Goal: Task Accomplishment & Management: Manage account settings

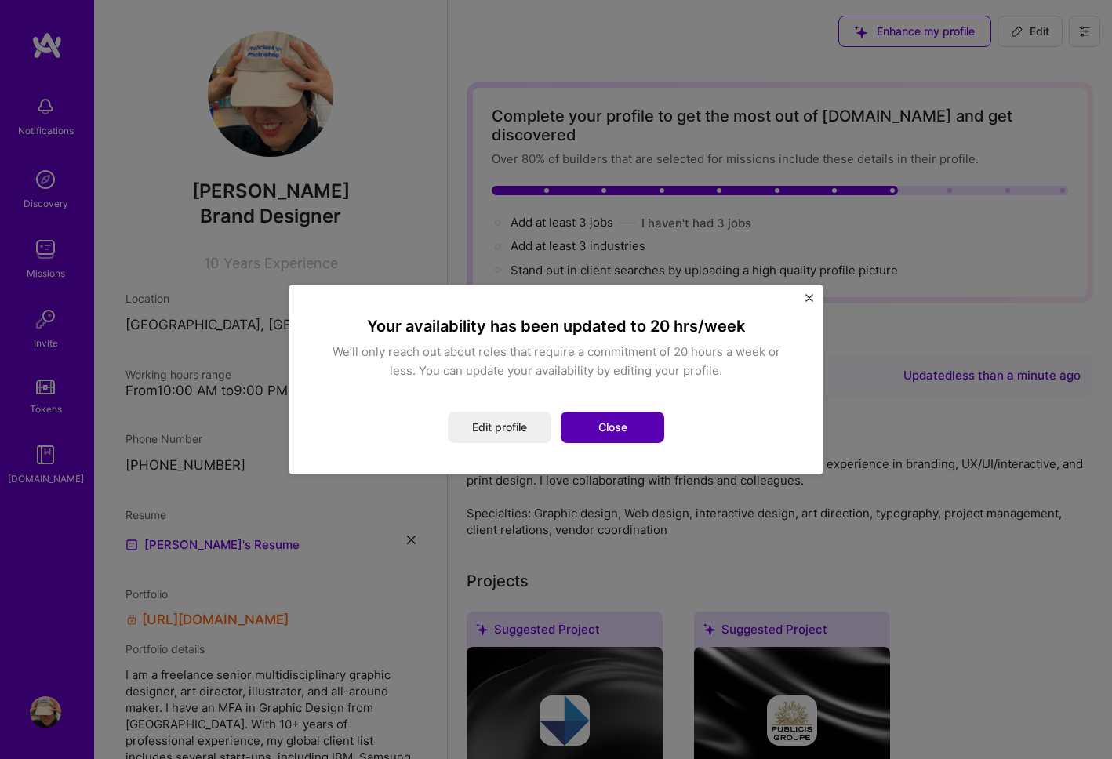
click at [624, 431] on button "Close" at bounding box center [613, 427] width 104 height 31
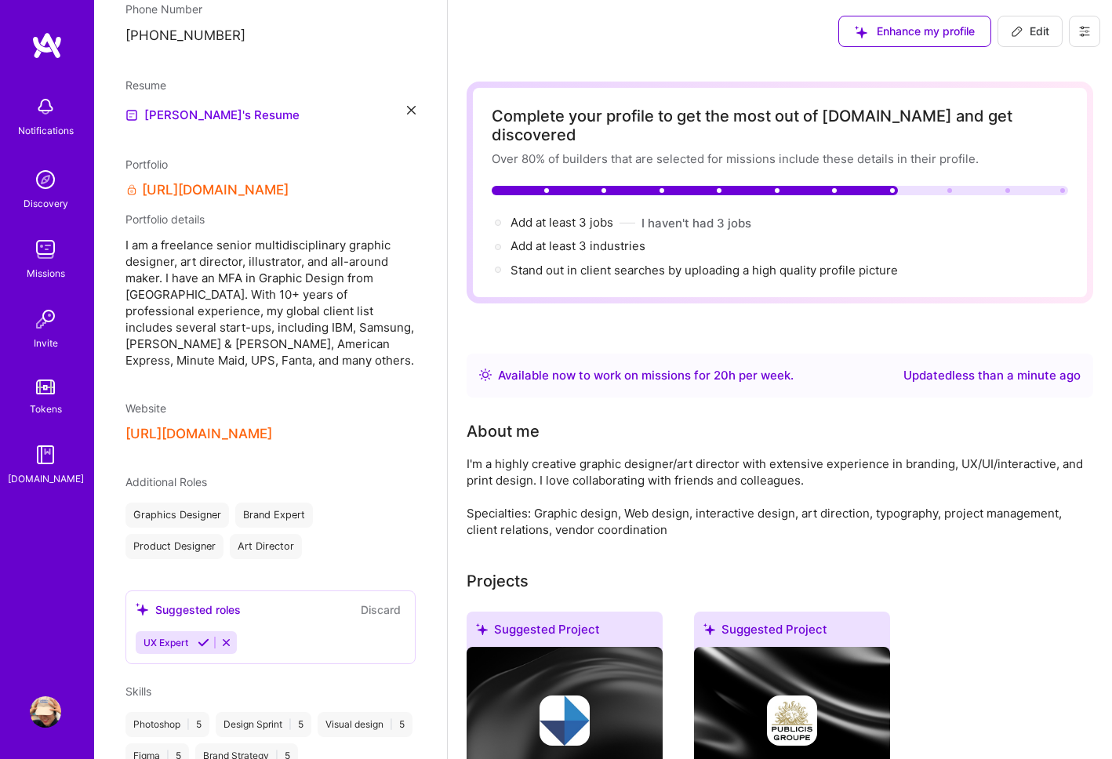
scroll to position [282, 0]
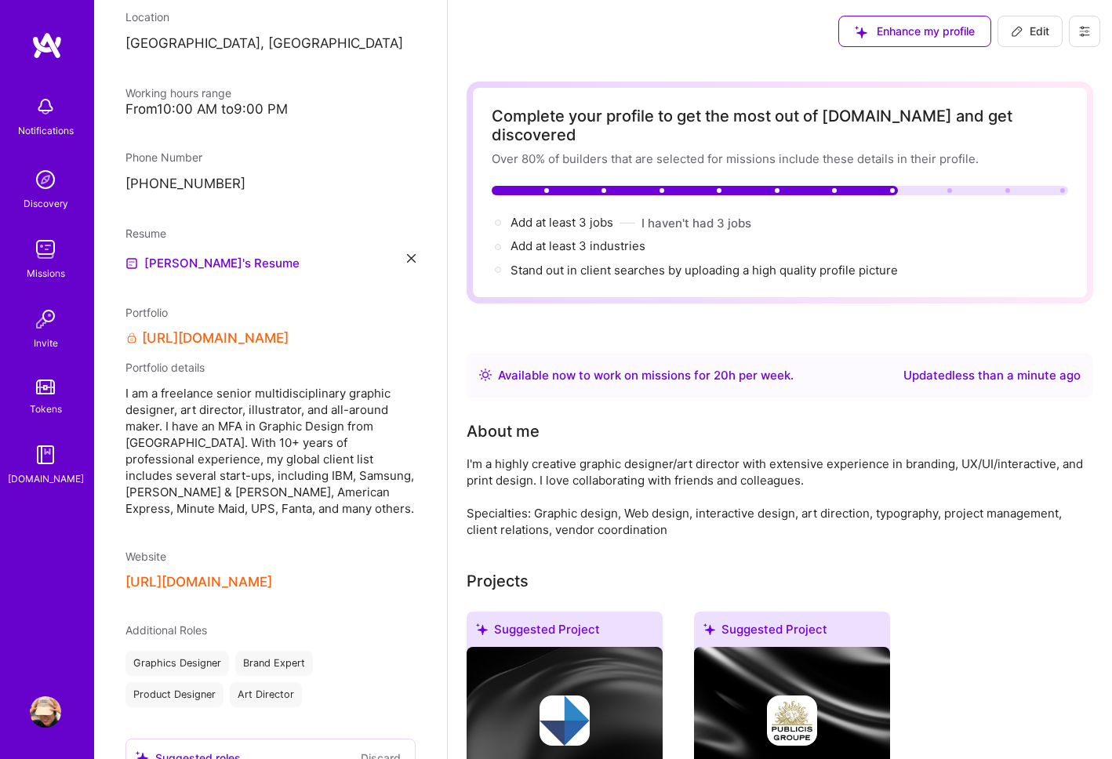
click at [43, 253] on img at bounding box center [45, 249] width 31 height 31
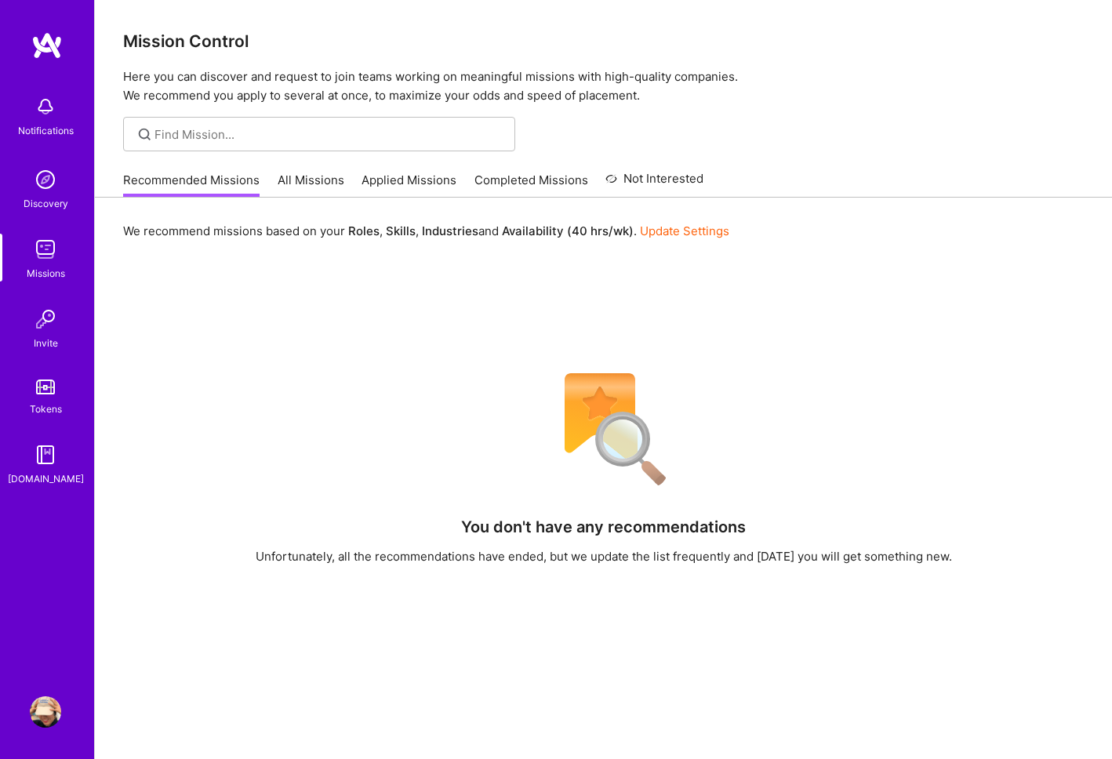
click at [298, 182] on link "All Missions" at bounding box center [311, 185] width 67 height 26
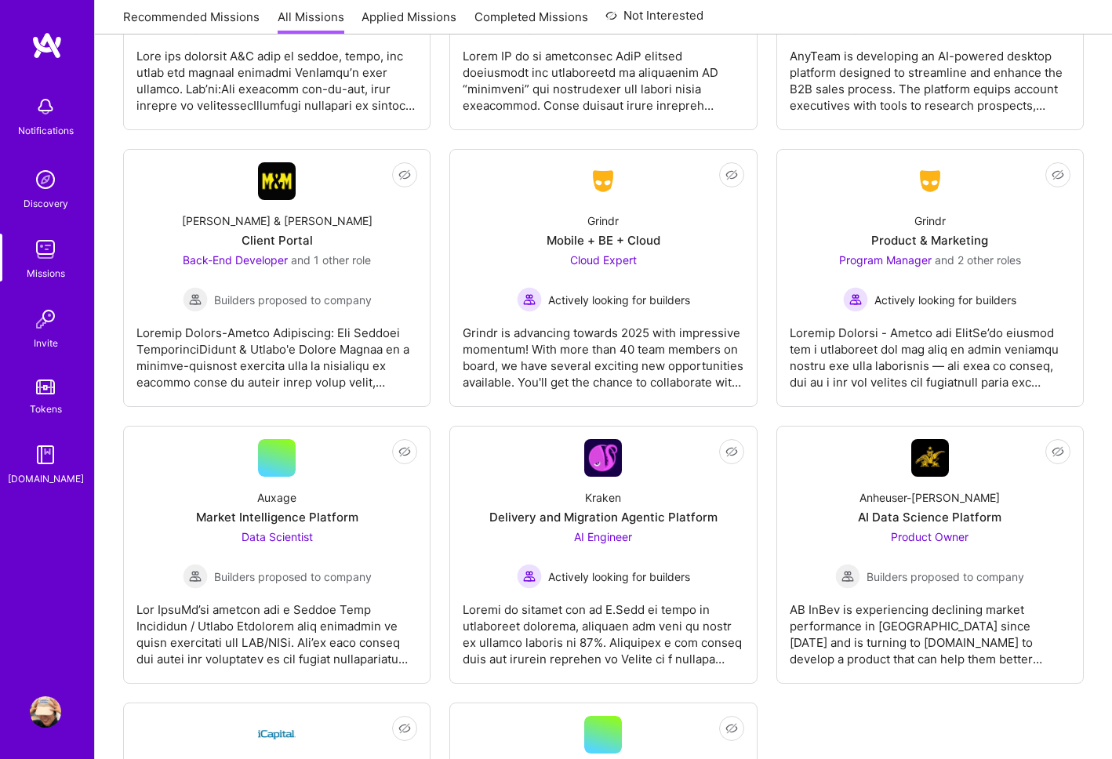
scroll to position [5291, 0]
